Goal: Information Seeking & Learning: Learn about a topic

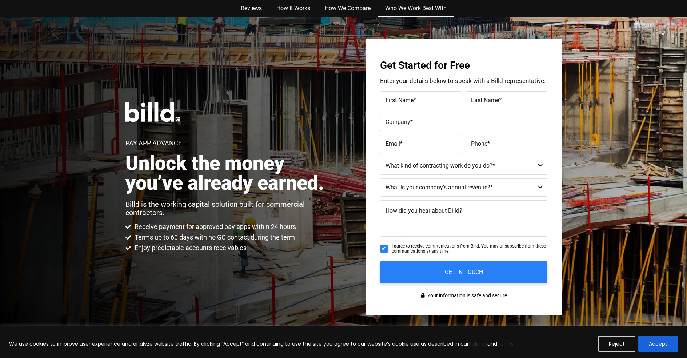
click at [416, 8] on link "Who We Work Best With" at bounding box center [416, 8] width 76 height 17
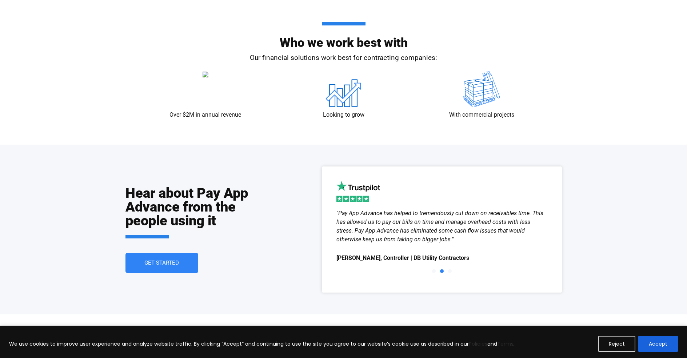
click at [658, 344] on button "Accept" at bounding box center [658, 344] width 40 height 16
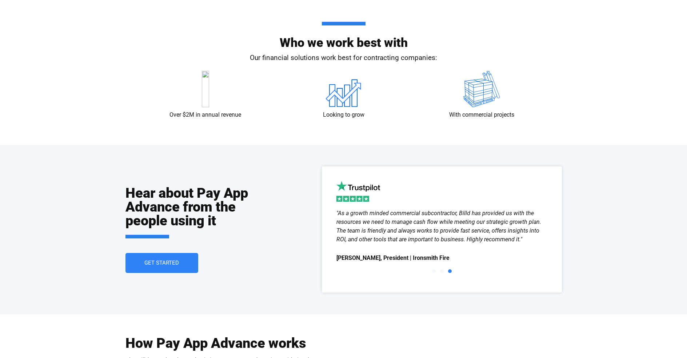
scroll to position [0, 0]
click at [161, 263] on span "Get Started" at bounding box center [161, 262] width 35 height 5
